Goal: Complete application form

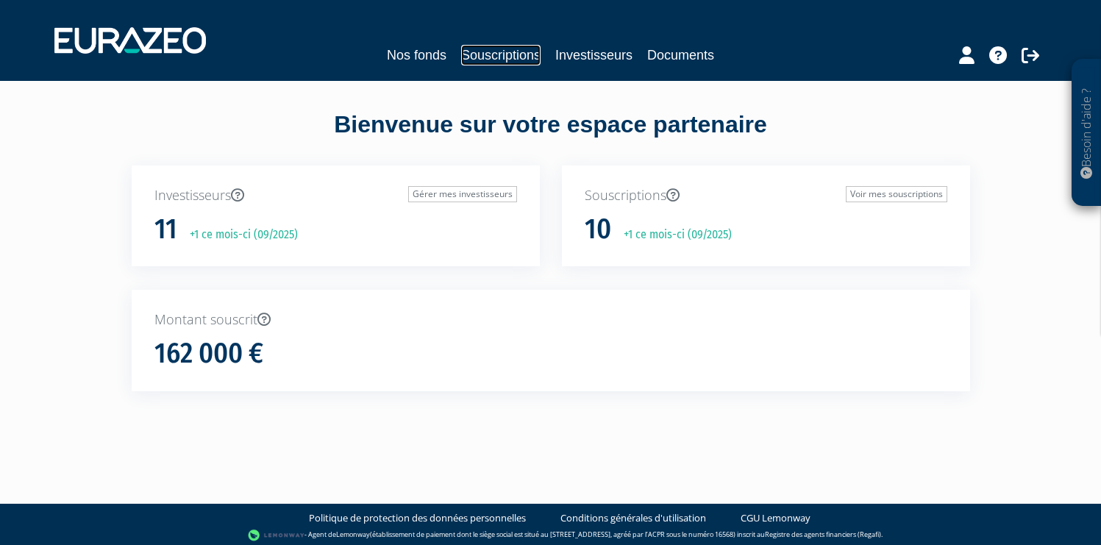
click at [494, 59] on link "Souscriptions" at bounding box center [500, 55] width 79 height 21
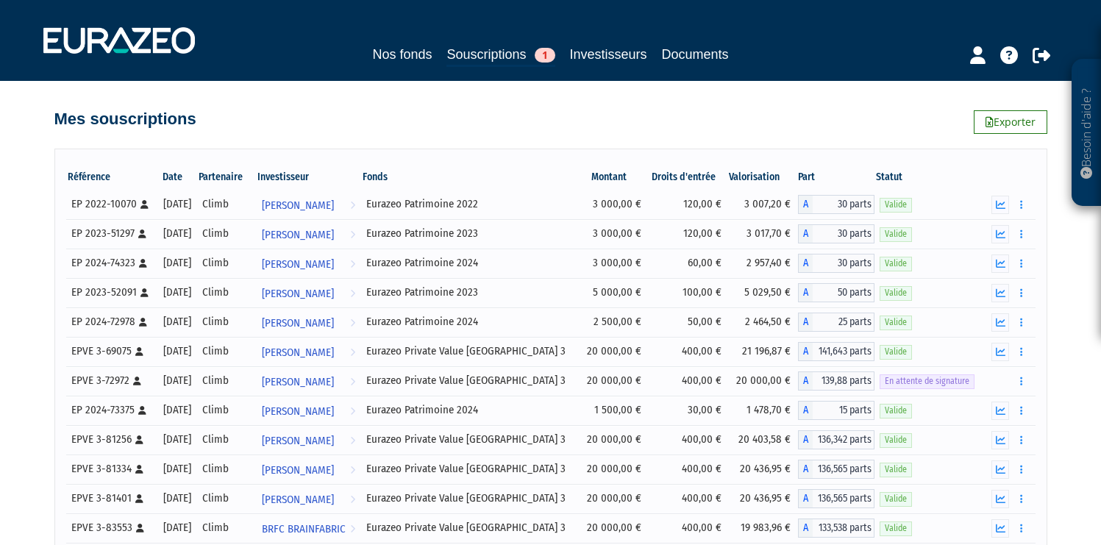
click at [1058, 47] on div at bounding box center [982, 53] width 173 height 29
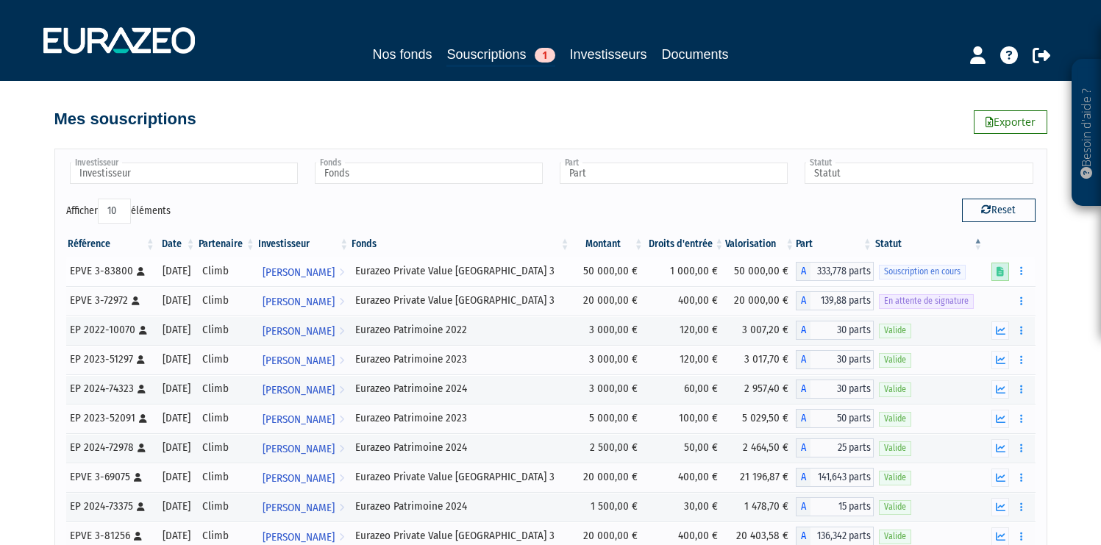
click at [1000, 263] on link at bounding box center [1001, 272] width 18 height 18
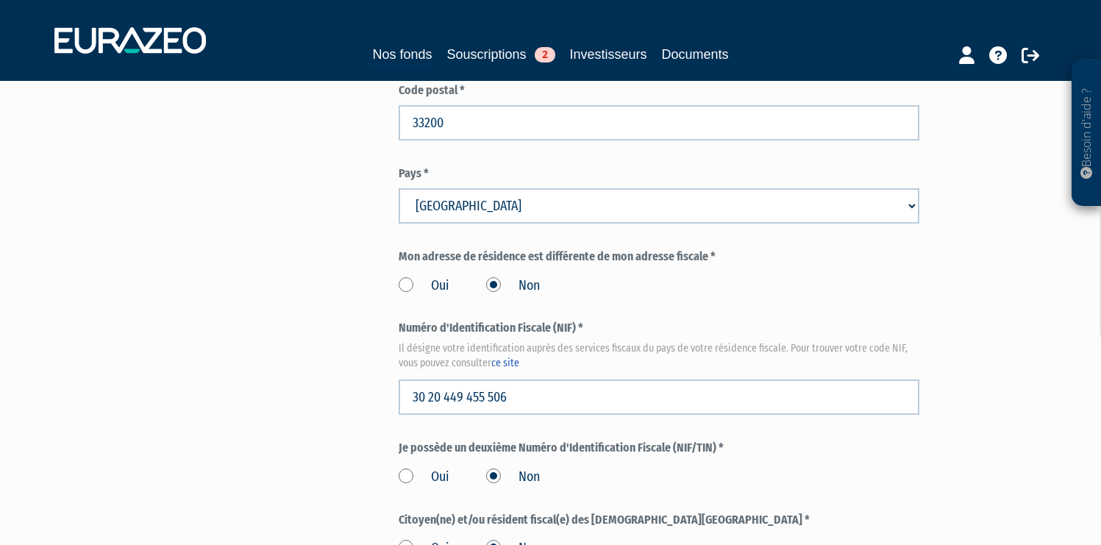
scroll to position [1786, 0]
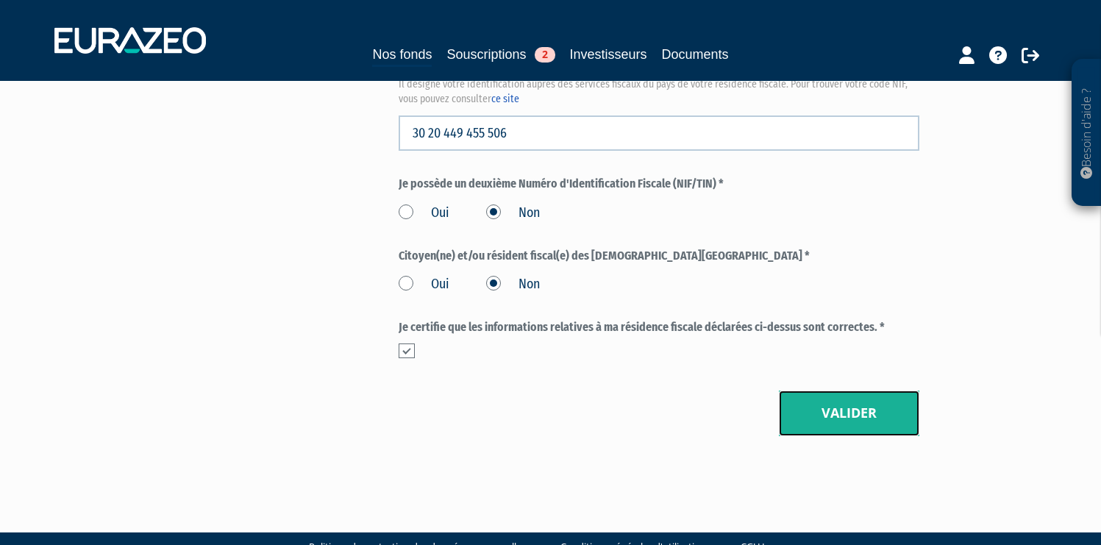
click at [798, 391] on button "Valider" at bounding box center [849, 414] width 141 height 46
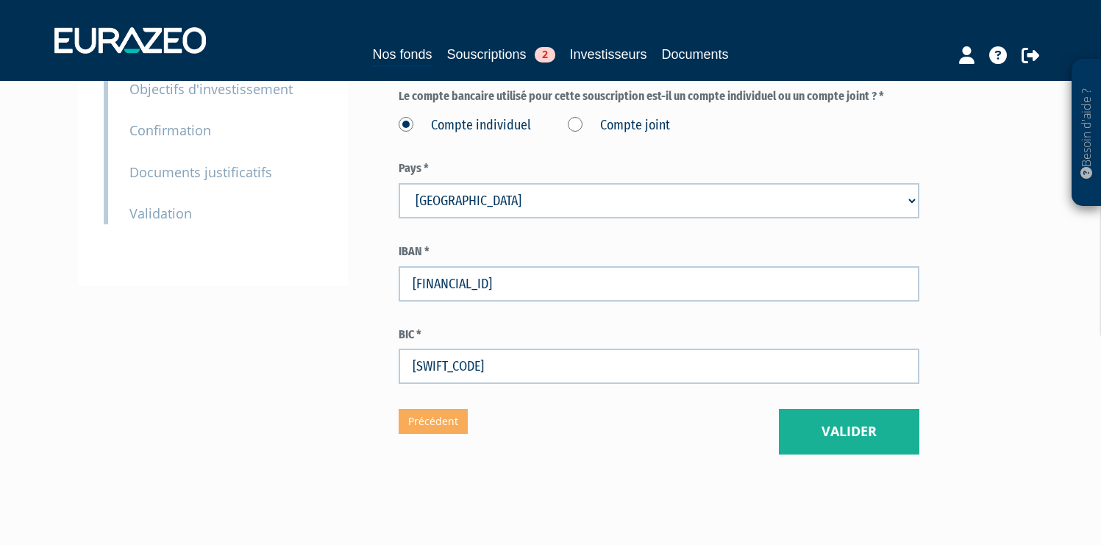
scroll to position [327, 0]
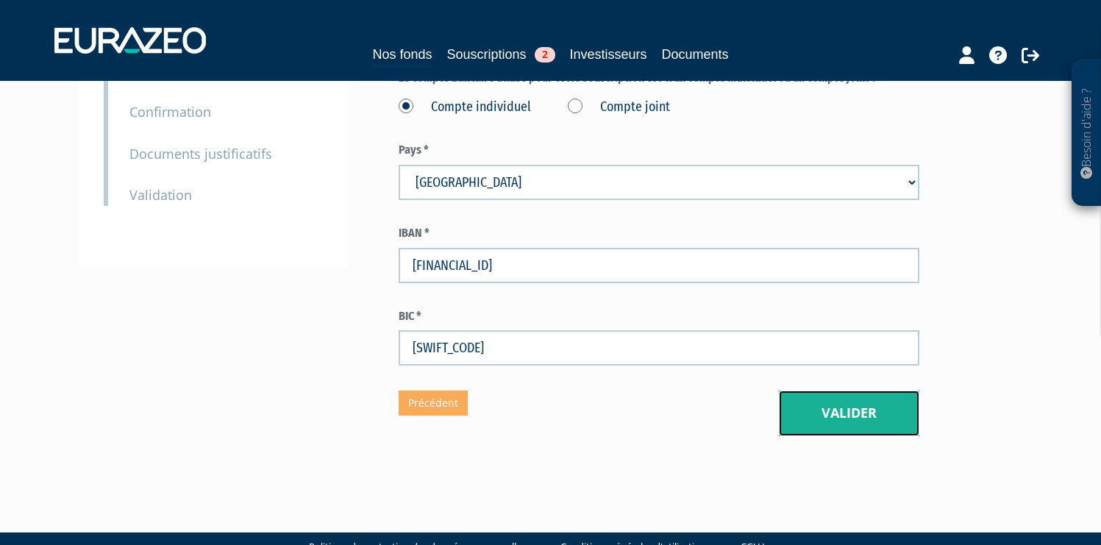
click at [822, 391] on button "Valider" at bounding box center [849, 414] width 141 height 46
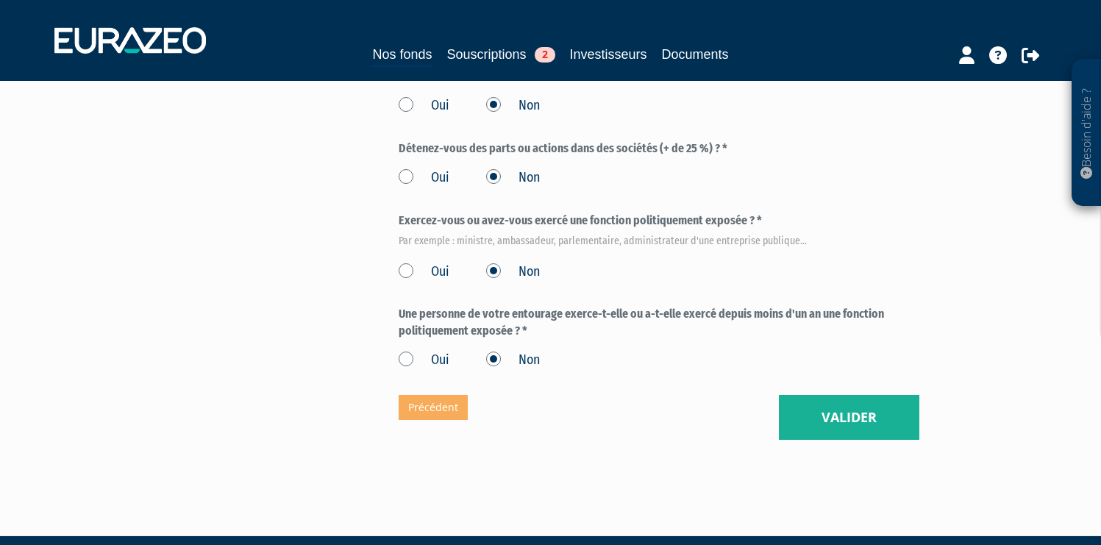
scroll to position [888, 0]
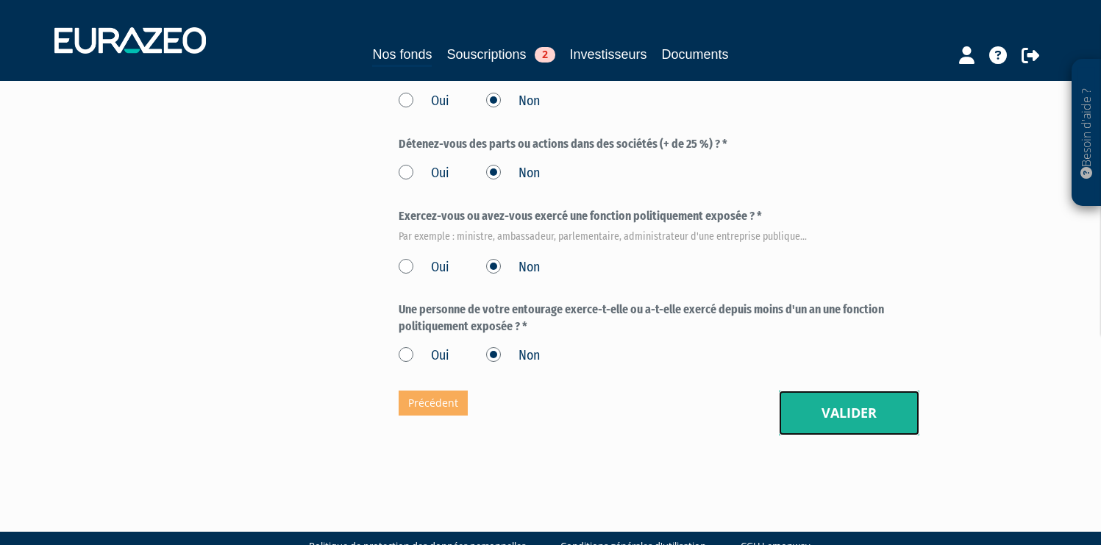
click at [812, 391] on button "Valider" at bounding box center [849, 414] width 141 height 46
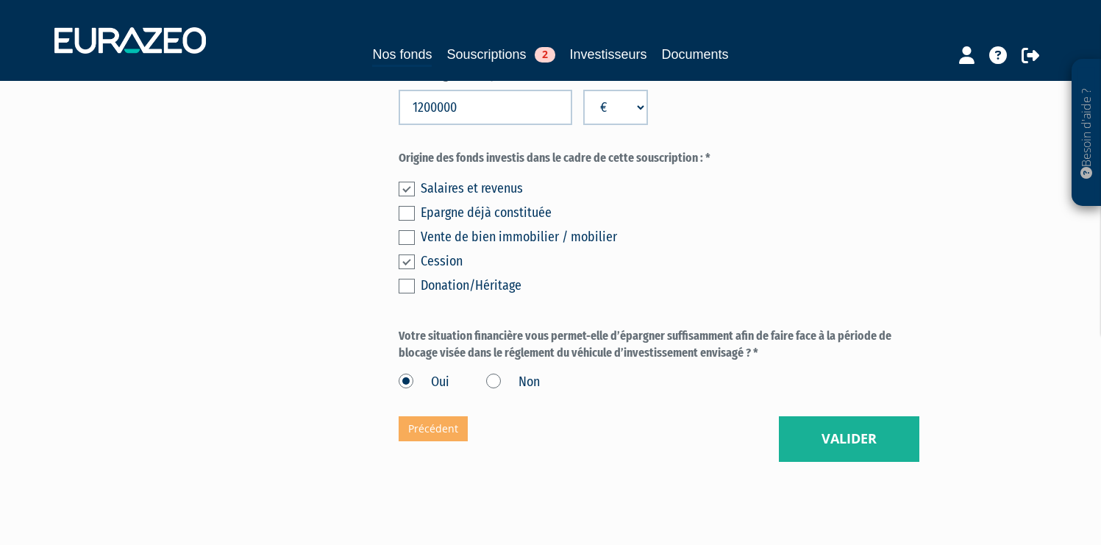
scroll to position [1217, 0]
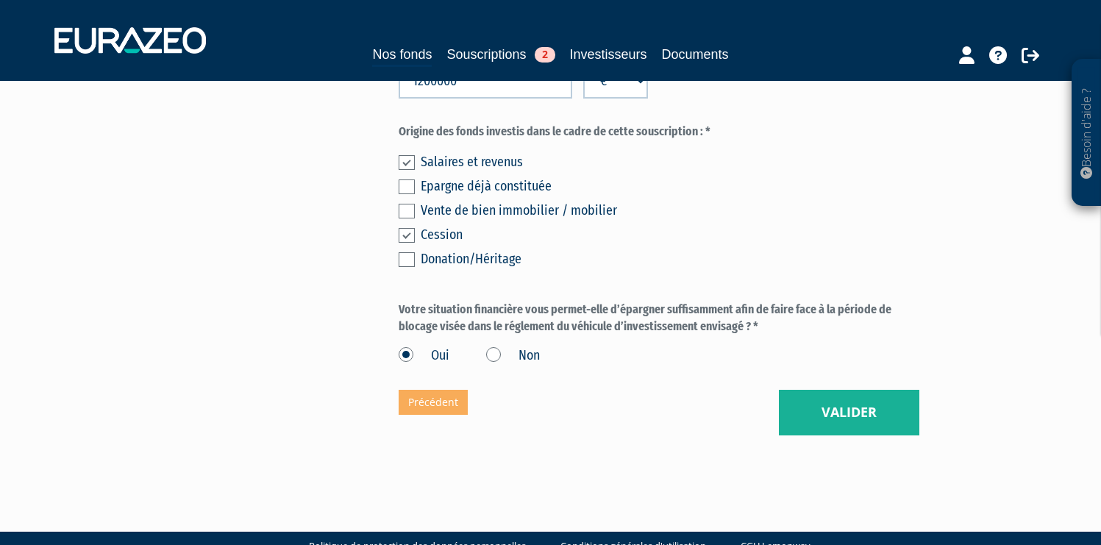
click at [843, 390] on button "Valider" at bounding box center [849, 413] width 141 height 46
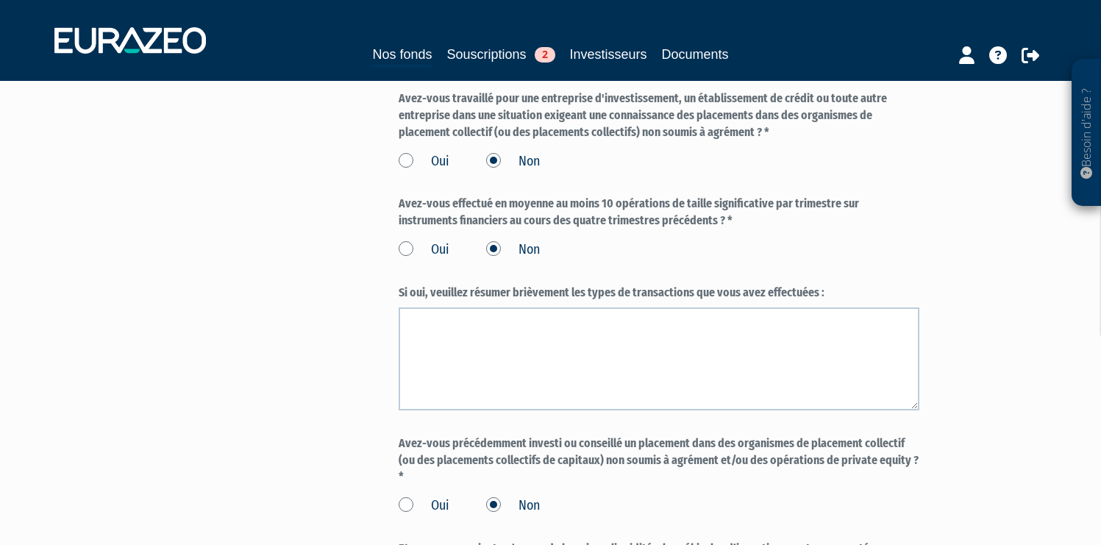
scroll to position [1615, 0]
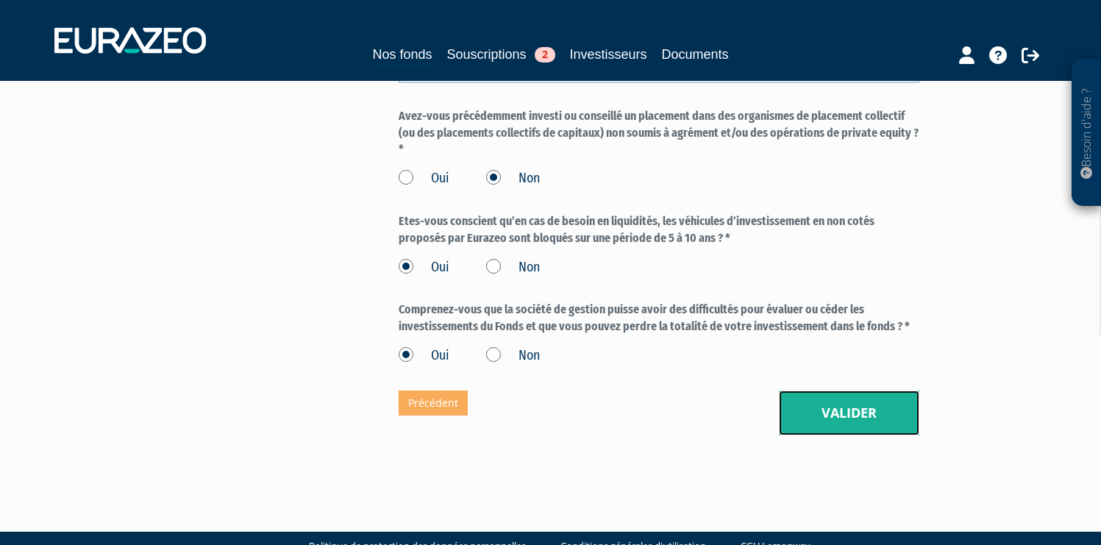
click at [851, 391] on button "Valider" at bounding box center [849, 414] width 141 height 46
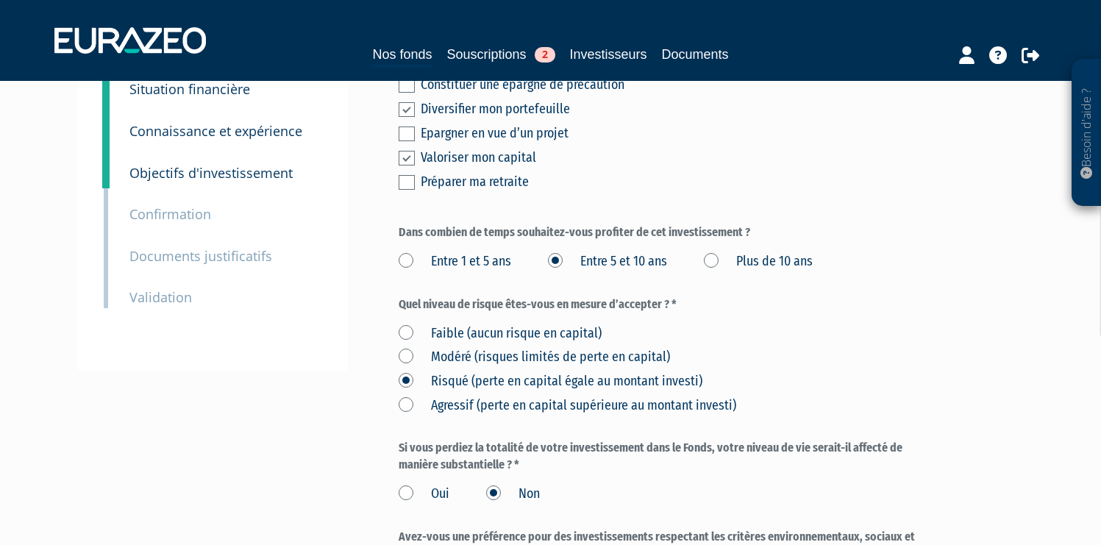
scroll to position [452, 0]
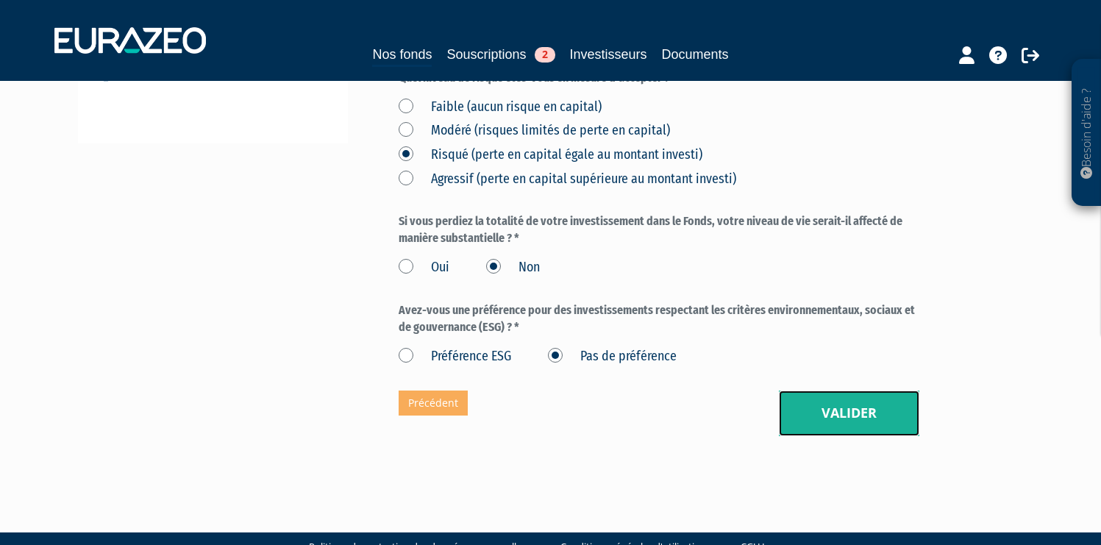
click at [837, 391] on button "Valider" at bounding box center [849, 414] width 141 height 46
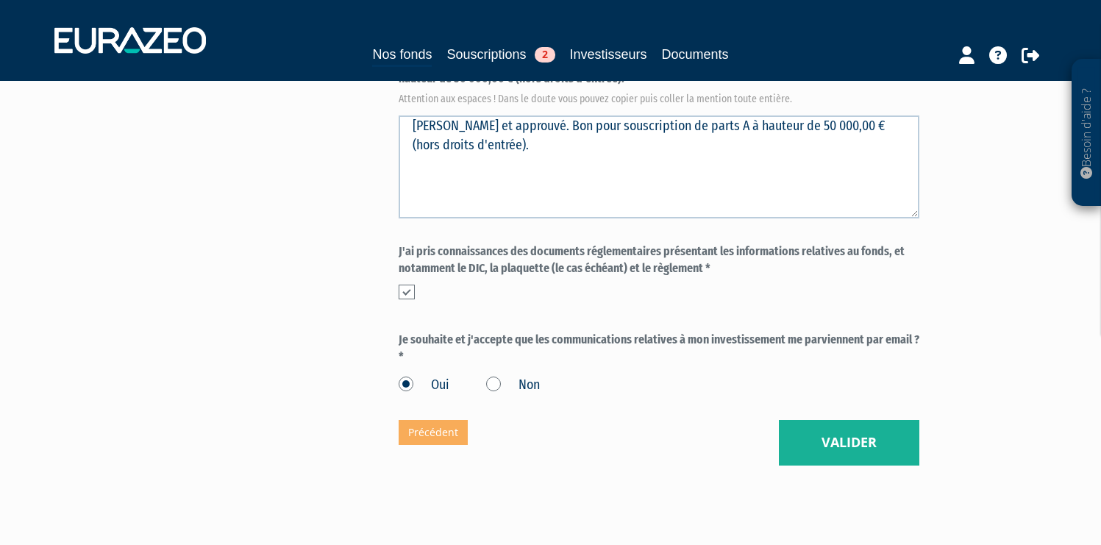
scroll to position [679, 0]
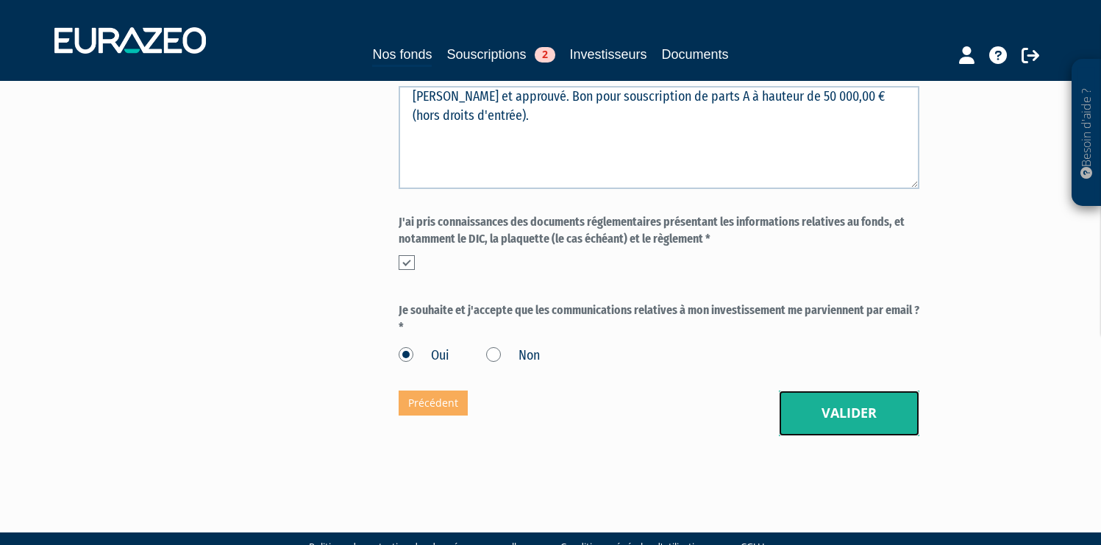
click at [873, 395] on button "Valider" at bounding box center [849, 414] width 141 height 46
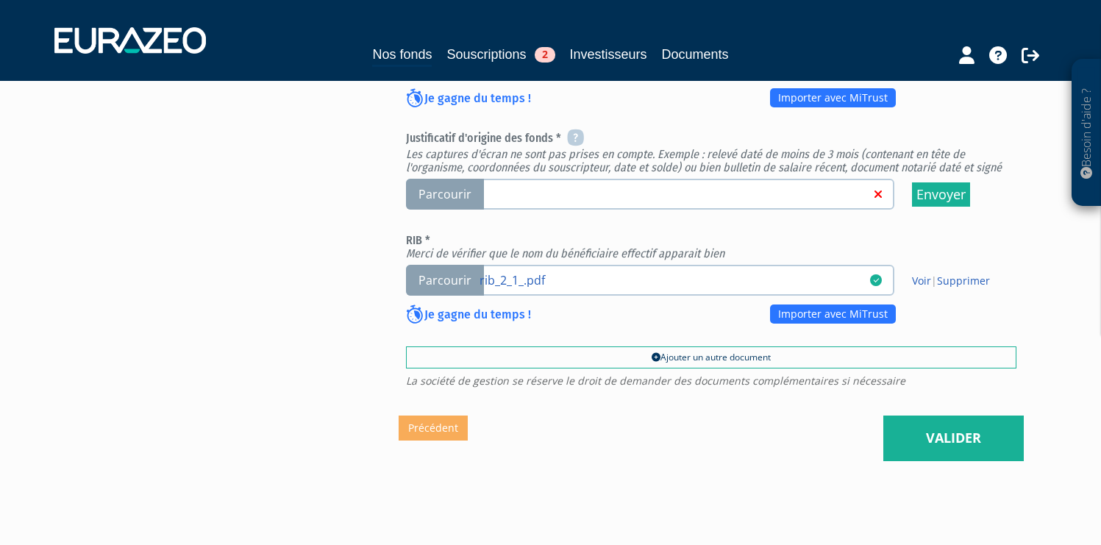
scroll to position [656, 0]
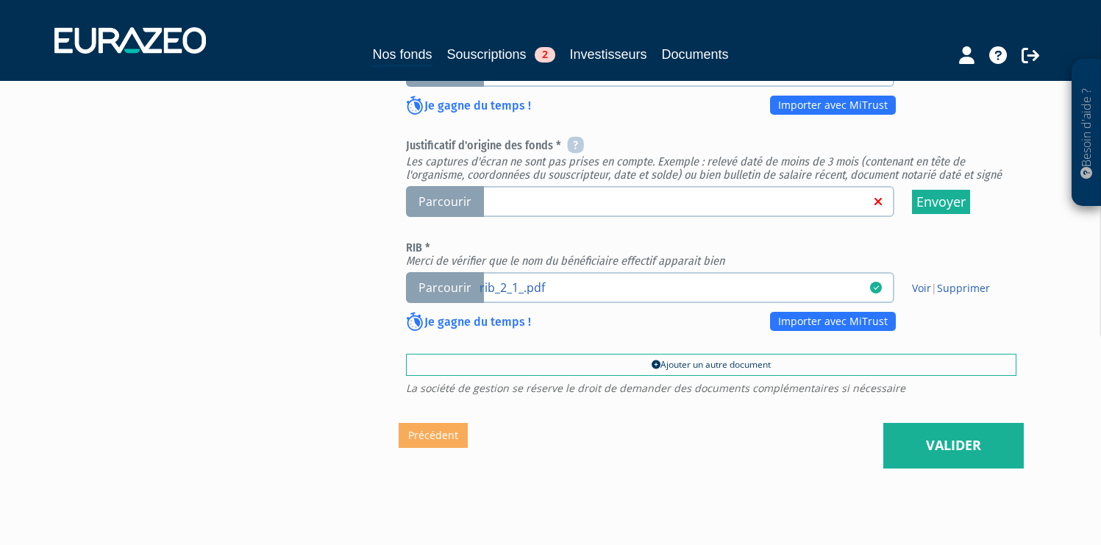
click at [440, 186] on span "Parcourir" at bounding box center [445, 202] width 78 height 32
click at [0, 0] on input "Parcourir" at bounding box center [0, 0] width 0 height 0
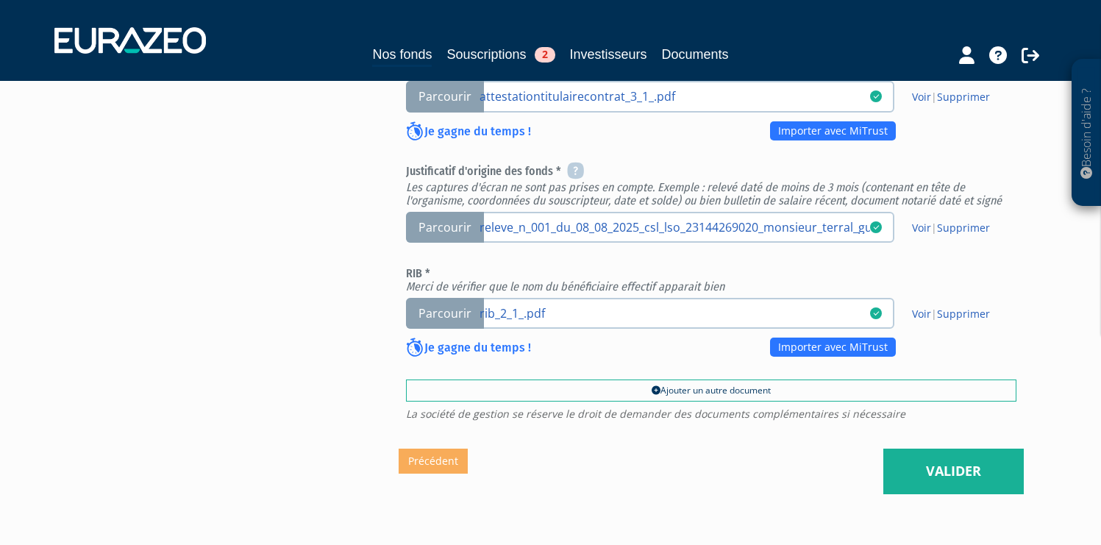
scroll to position [647, 0]
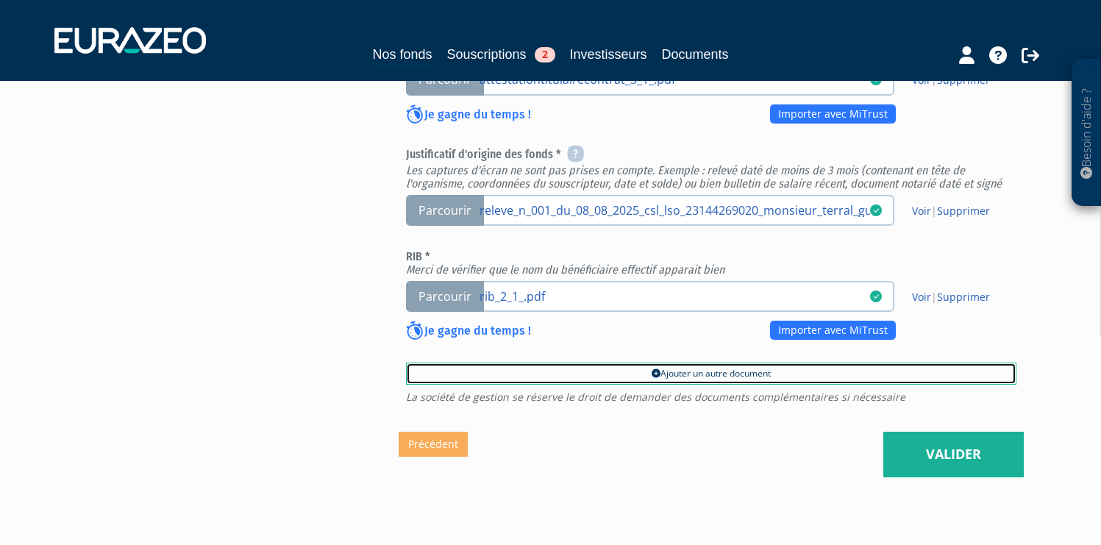
click at [718, 363] on link "Ajouter un autre document" at bounding box center [711, 374] width 611 height 22
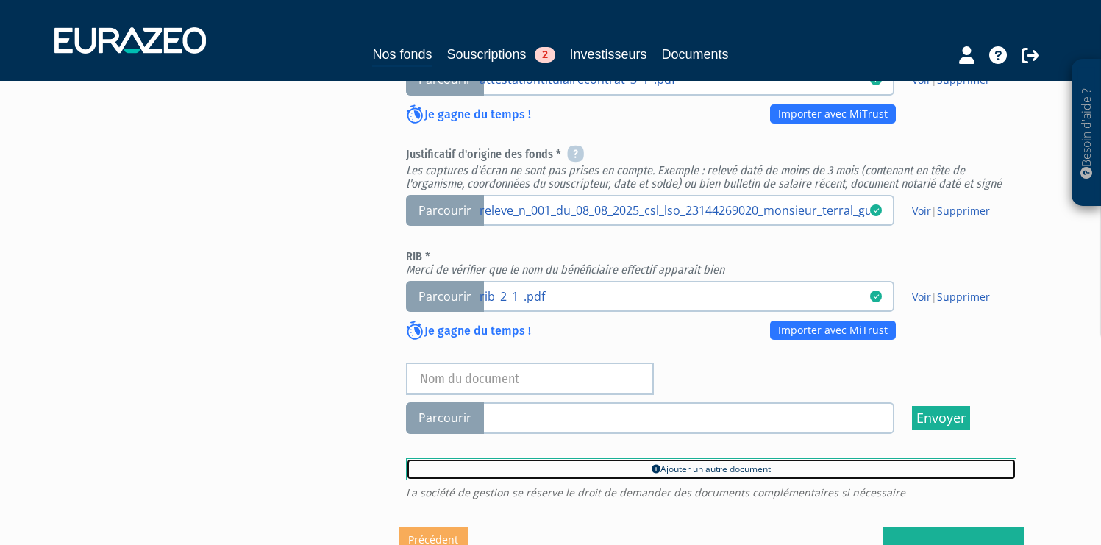
click at [447, 402] on span "Parcourir" at bounding box center [445, 418] width 78 height 32
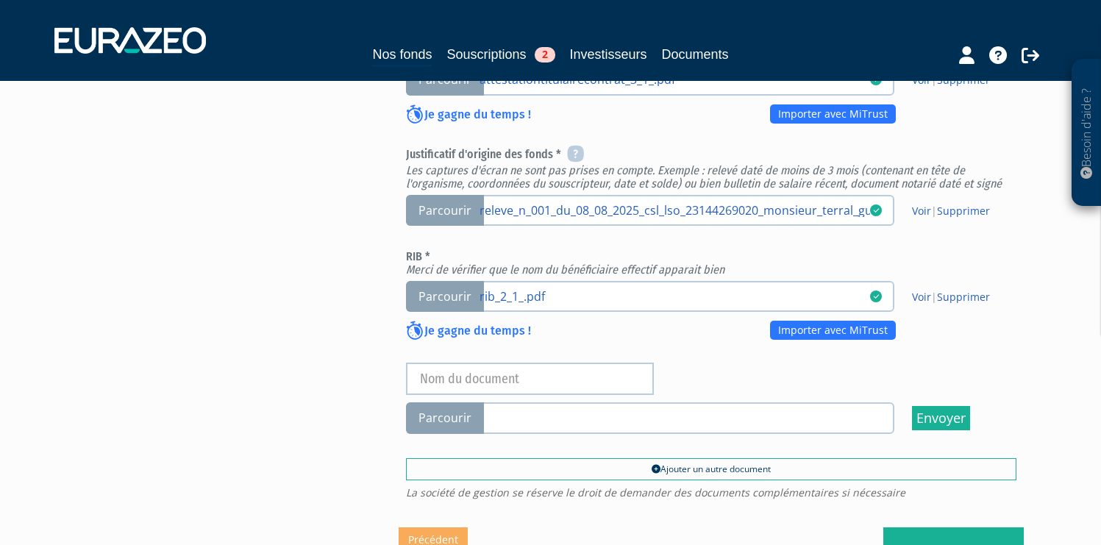
click at [0, 0] on input "Parcourir" at bounding box center [0, 0] width 0 height 0
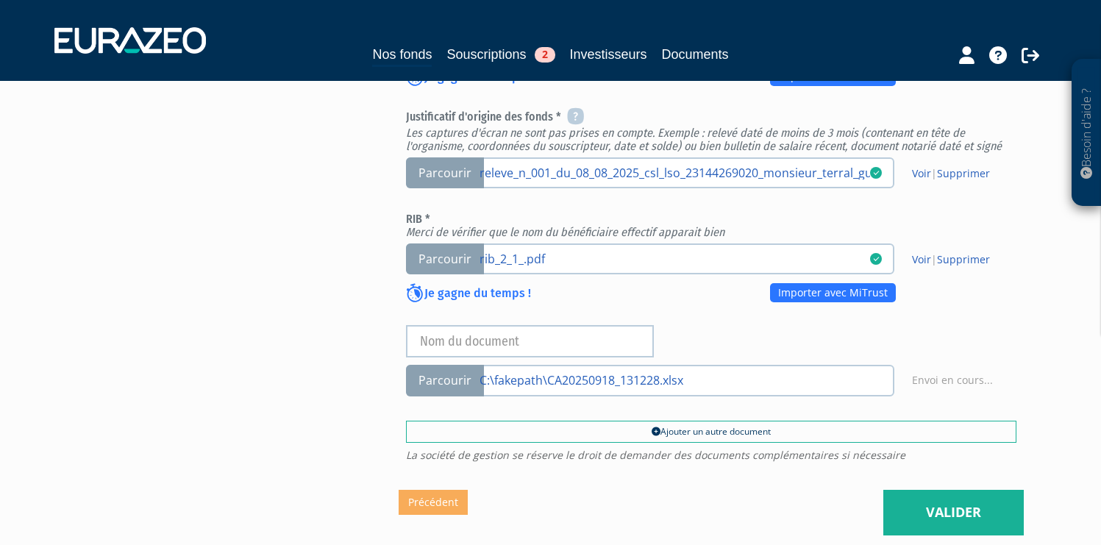
scroll to position [652, 0]
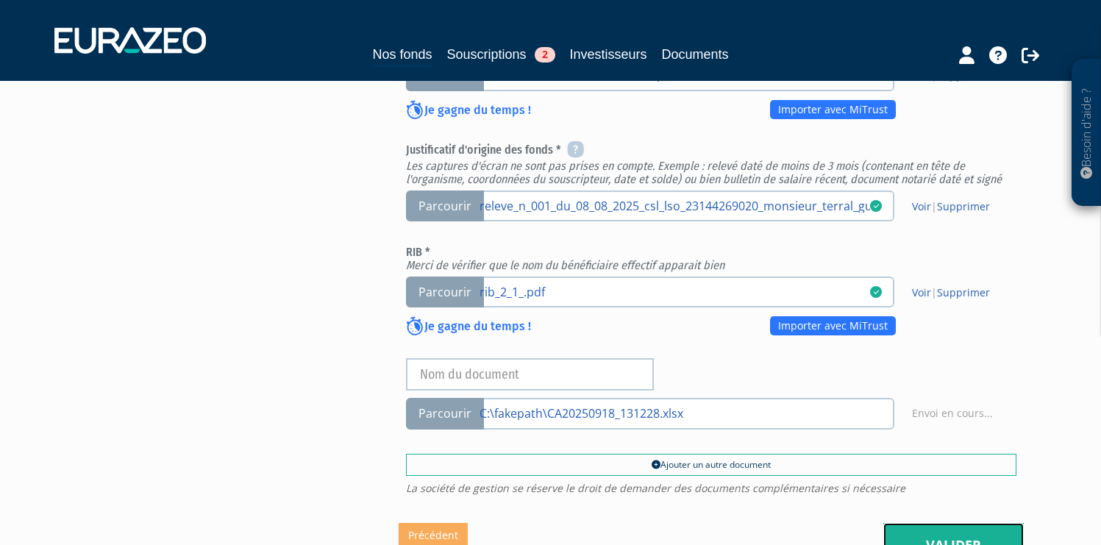
click at [965, 526] on link "Valider" at bounding box center [954, 546] width 141 height 46
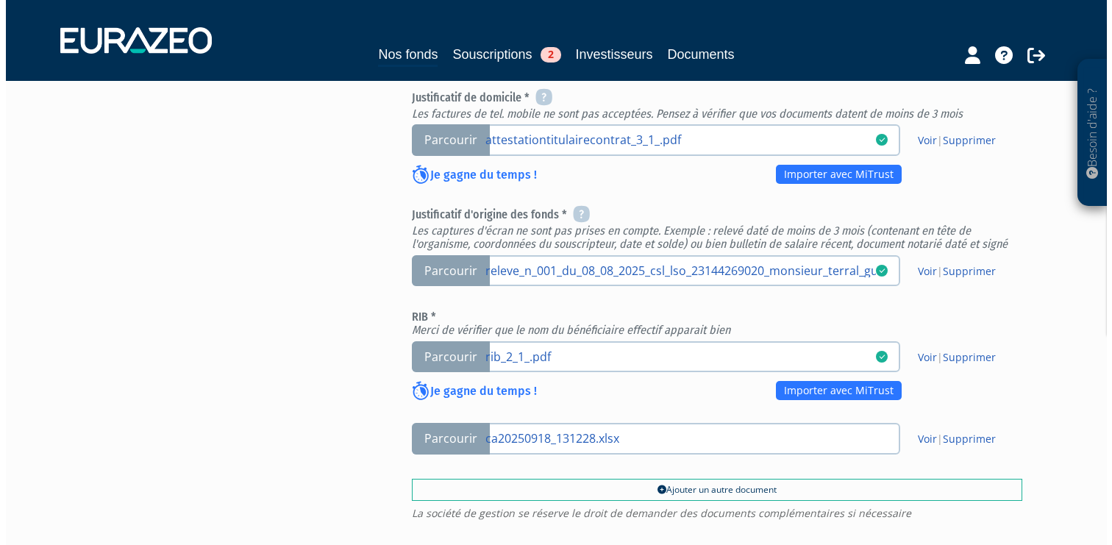
scroll to position [745, 0]
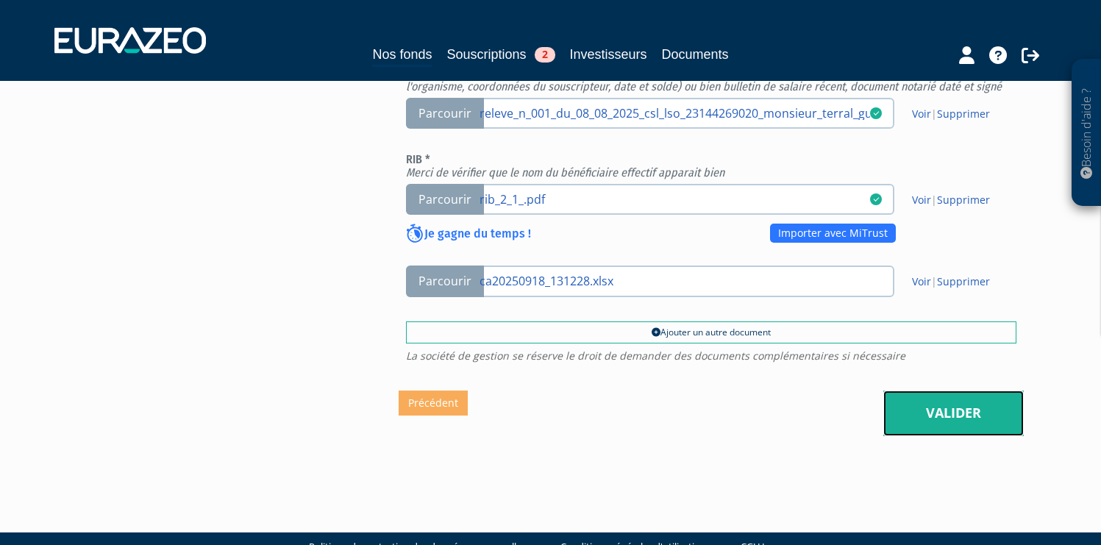
click at [976, 391] on link "Valider" at bounding box center [954, 414] width 141 height 46
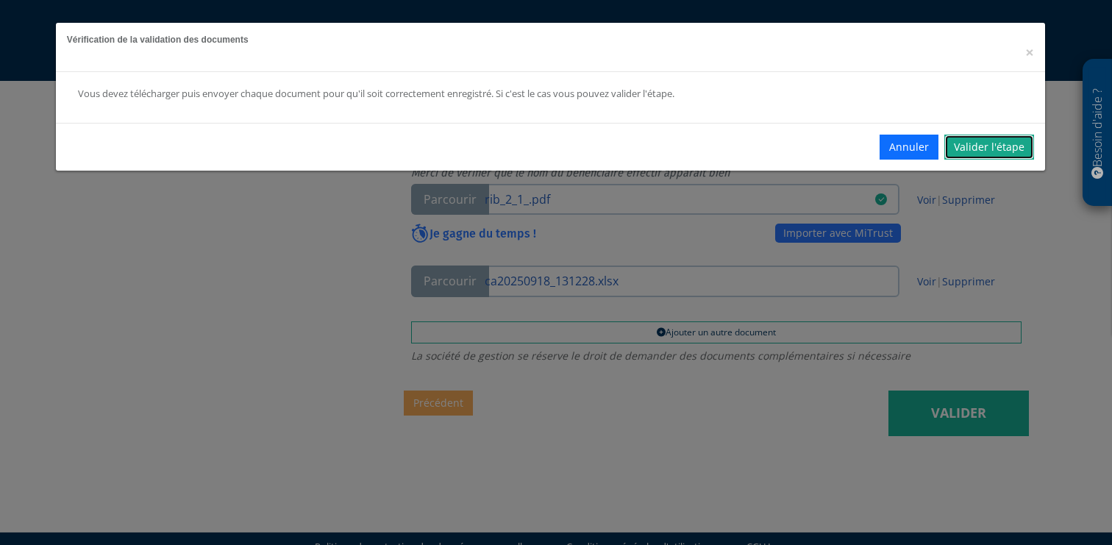
click at [1009, 152] on link "Valider l'étape" at bounding box center [990, 147] width 90 height 25
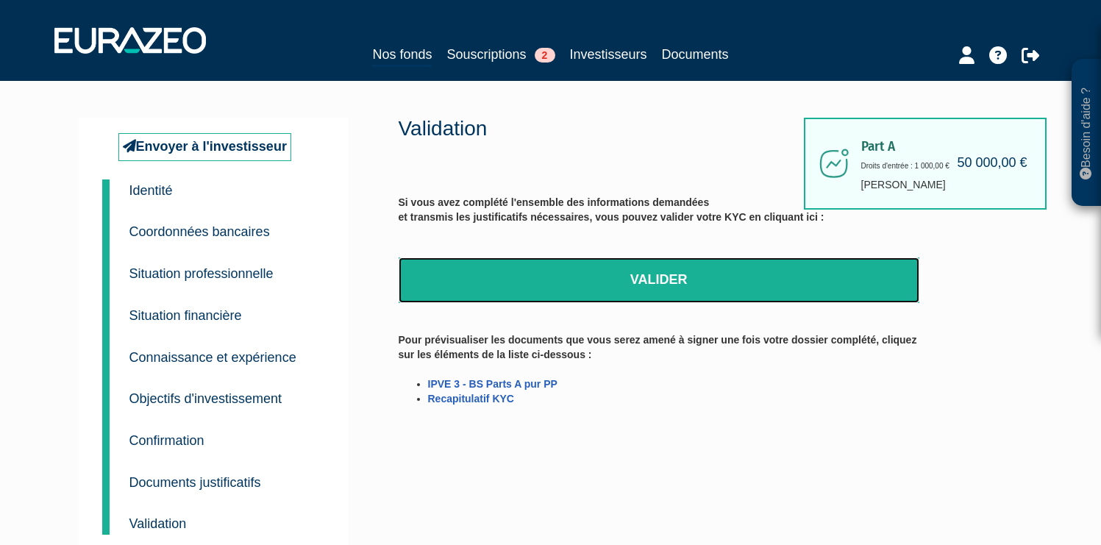
click at [630, 278] on link "Valider" at bounding box center [659, 281] width 521 height 46
